Goal: Book appointment/travel/reservation

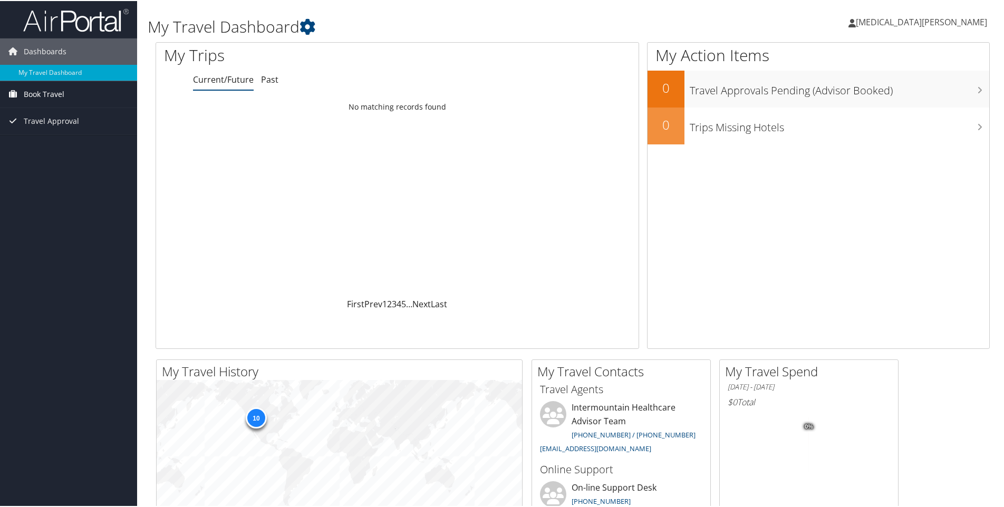
click at [61, 93] on span "Book Travel" at bounding box center [44, 93] width 41 height 26
click at [54, 132] on link "Book/Manage Online Trips" at bounding box center [68, 130] width 137 height 16
